Goal: Check status

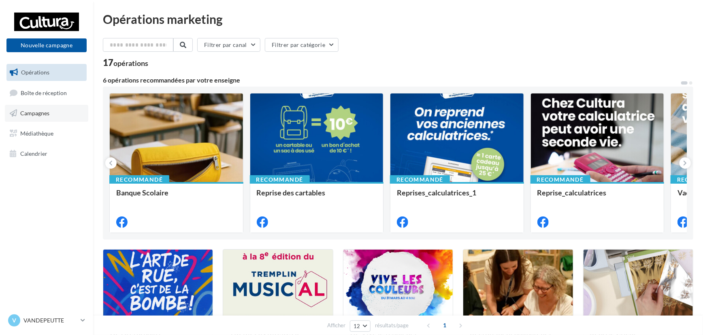
click at [44, 115] on span "Campagnes" at bounding box center [34, 113] width 29 height 7
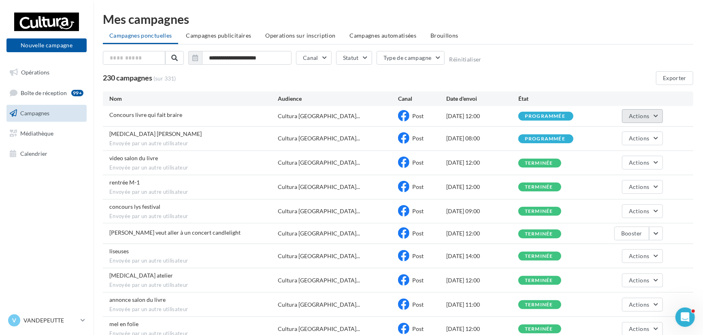
click at [631, 113] on span "Actions" at bounding box center [639, 116] width 20 height 7
click at [627, 126] on button "Voir les résultats" at bounding box center [622, 135] width 81 height 21
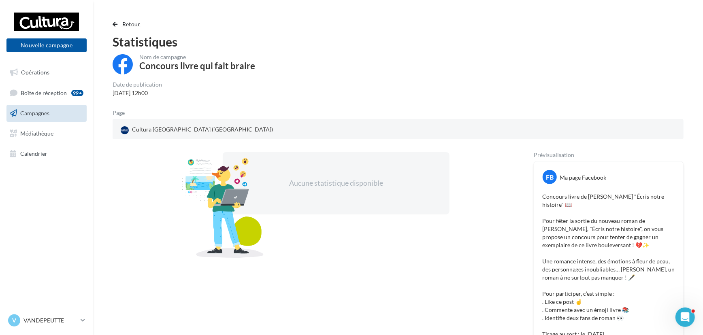
click at [115, 22] on span "button" at bounding box center [115, 24] width 5 height 6
